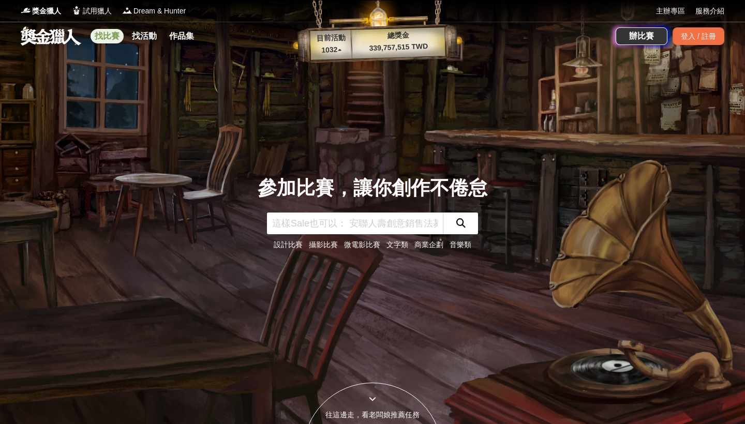
click at [115, 40] on link "找比賽" at bounding box center [107, 36] width 33 height 14
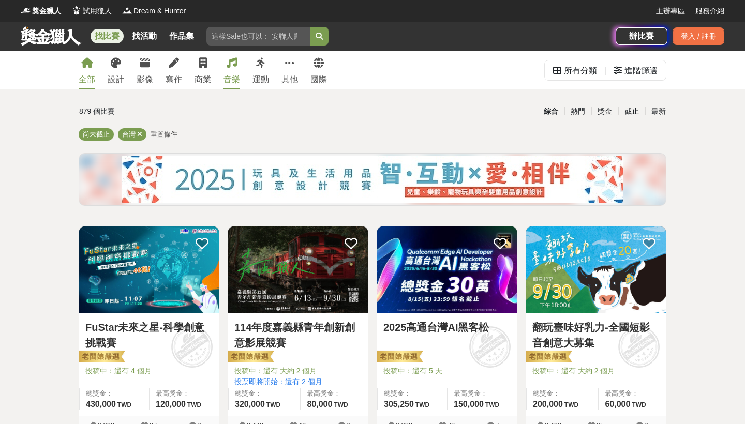
click at [228, 67] on icon at bounding box center [232, 63] width 10 height 10
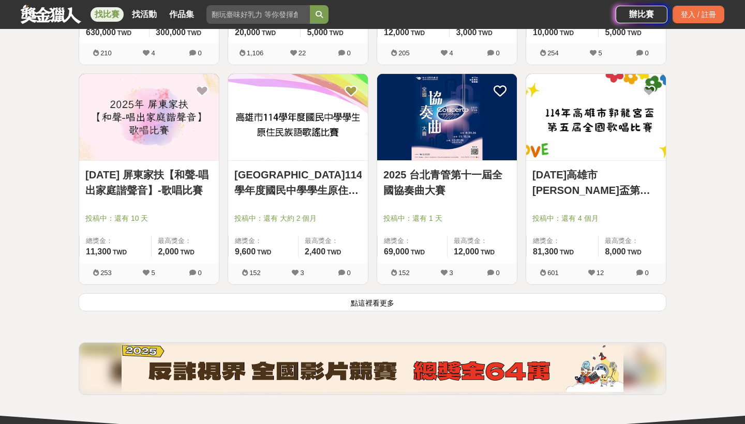
scroll to position [1257, 0]
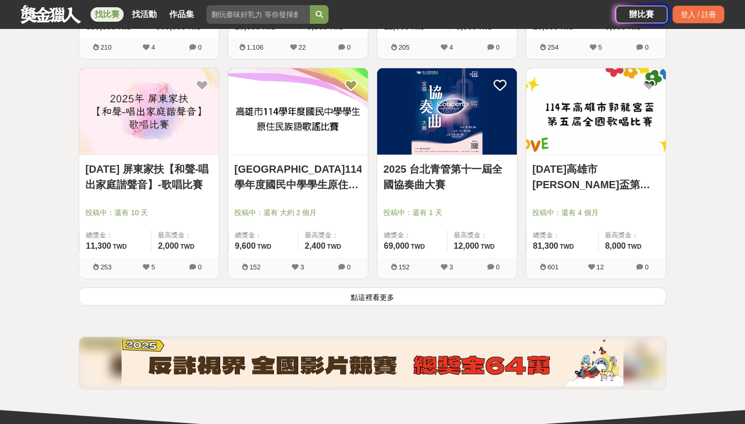
click at [348, 293] on button "點這裡看更多" at bounding box center [373, 297] width 588 height 18
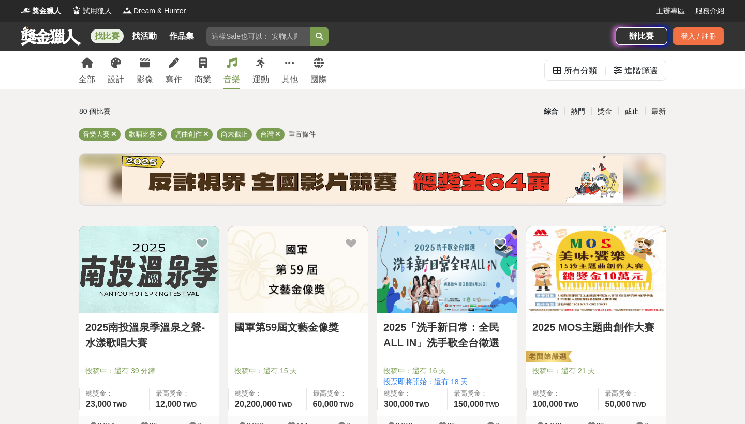
click at [97, 64] on div "全部 設計 影像 寫作 商業 音樂 運動 其他 國際" at bounding box center [202, 70] width 261 height 39
click at [85, 70] on link "全部" at bounding box center [87, 70] width 17 height 39
